Goal: Check status: Check status

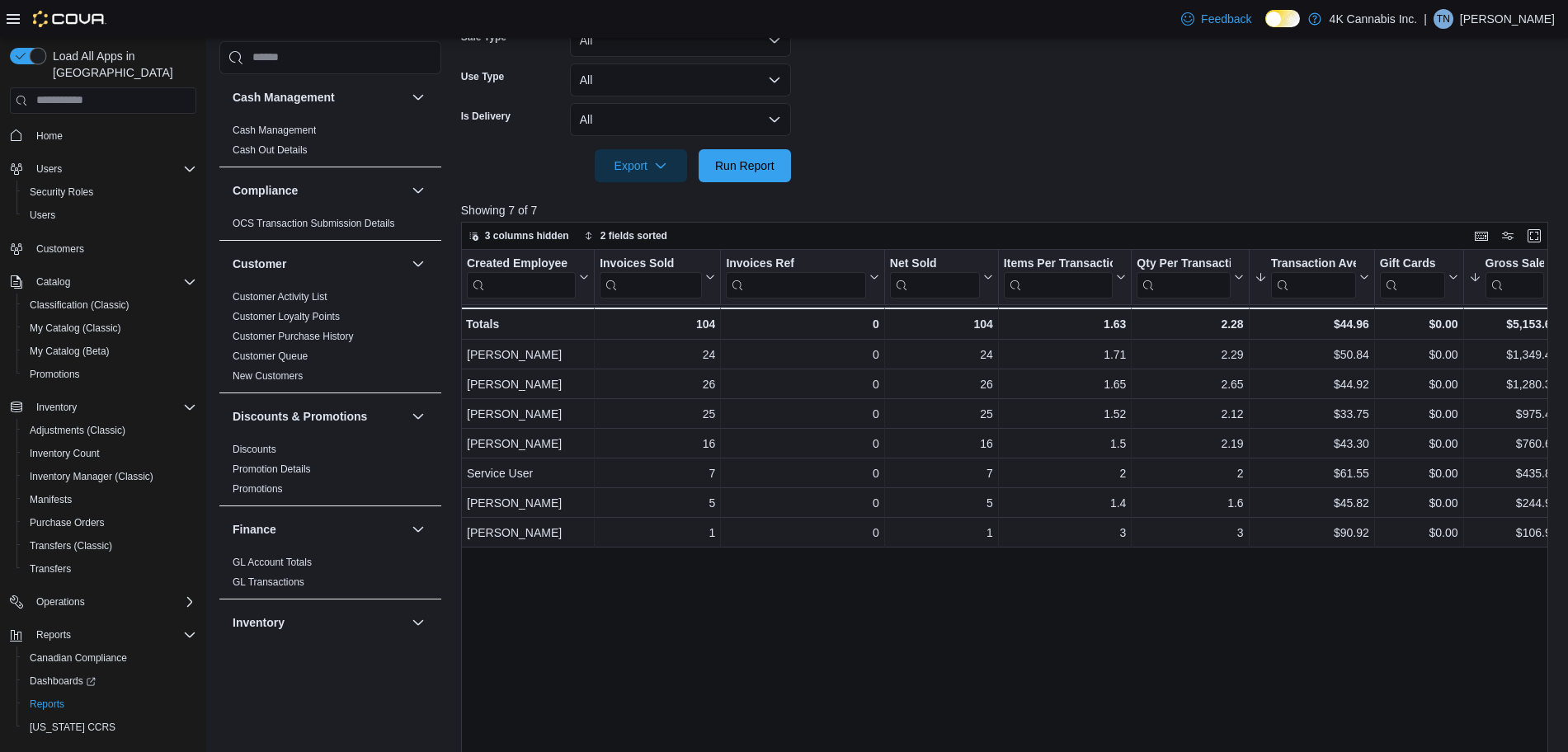
scroll to position [1026, 0]
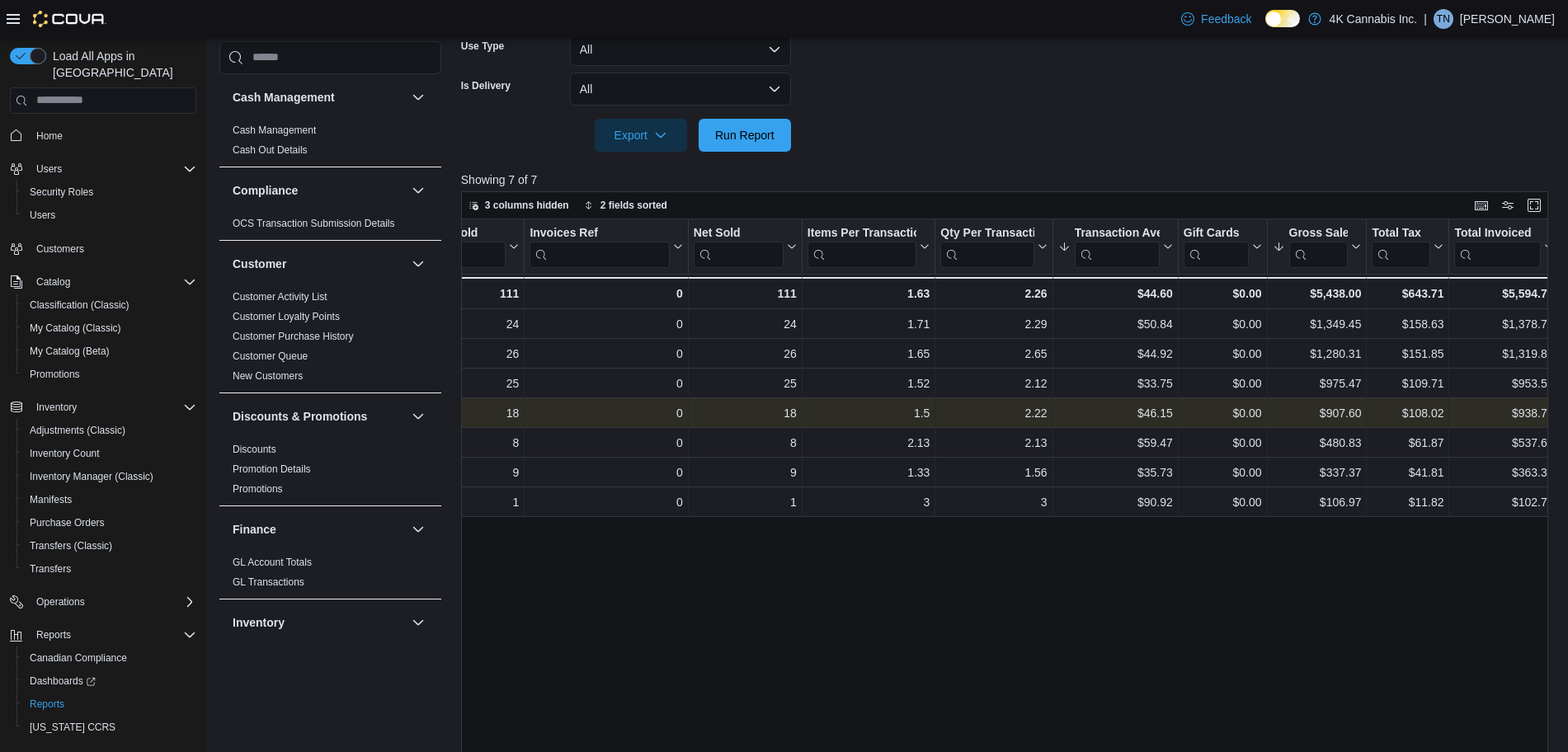
scroll to position [0, 197]
